Goal: Task Accomplishment & Management: Manage account settings

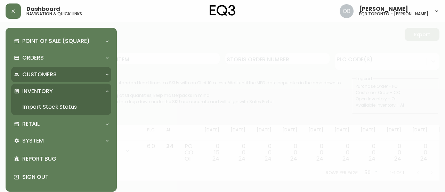
click at [40, 75] on p "Customers" at bounding box center [39, 75] width 34 height 8
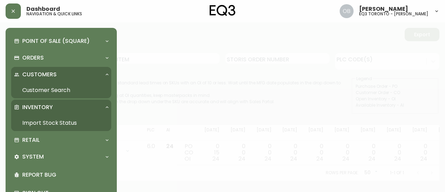
drag, startPoint x: 56, startPoint y: 77, endPoint x: 56, endPoint y: 91, distance: 14.3
click at [56, 77] on div "Customers" at bounding box center [58, 75] width 88 height 8
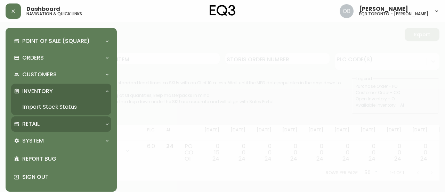
click at [60, 120] on div "Retail" at bounding box center [58, 124] width 88 height 8
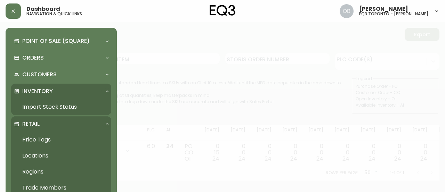
click at [41, 186] on link "Trade Members" at bounding box center [61, 187] width 100 height 16
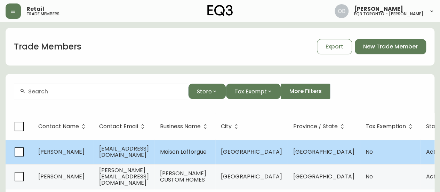
click at [154, 158] on td "[EMAIL_ADDRESS][DOMAIN_NAME]" at bounding box center [124, 151] width 61 height 24
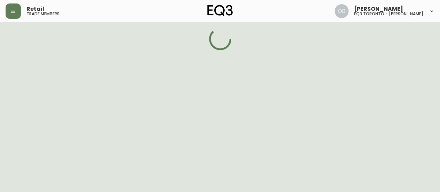
select select "ON"
select select "CA"
select select "CA_EN"
select select "Other"
select select "Interior Designer"
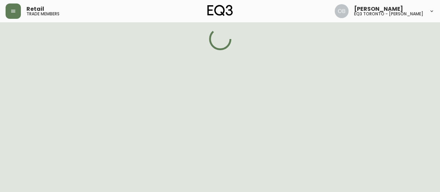
select select "false"
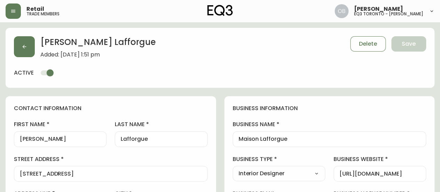
type input "EQ3 [GEOGRAPHIC_DATA] - [PERSON_NAME]"
select select "cjw10z96s008u6gs0ccm7hd19"
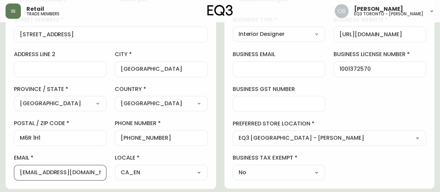
click at [89, 169] on input "[EMAIL_ADDRESS][DOMAIN_NAME]" at bounding box center [60, 172] width 81 height 7
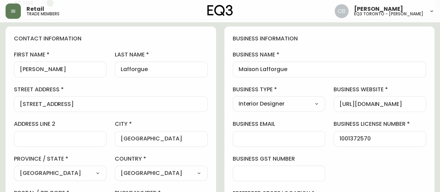
click at [97, 86] on label "street address" at bounding box center [111, 90] width 194 height 8
click at [97, 101] on input "[STREET_ADDRESS]" at bounding box center [111, 104] width 182 height 7
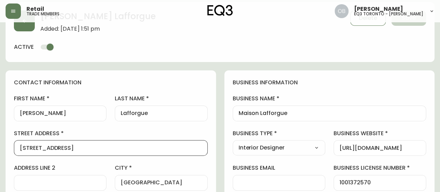
scroll to position [0, 0]
